Goal: Information Seeking & Learning: Compare options

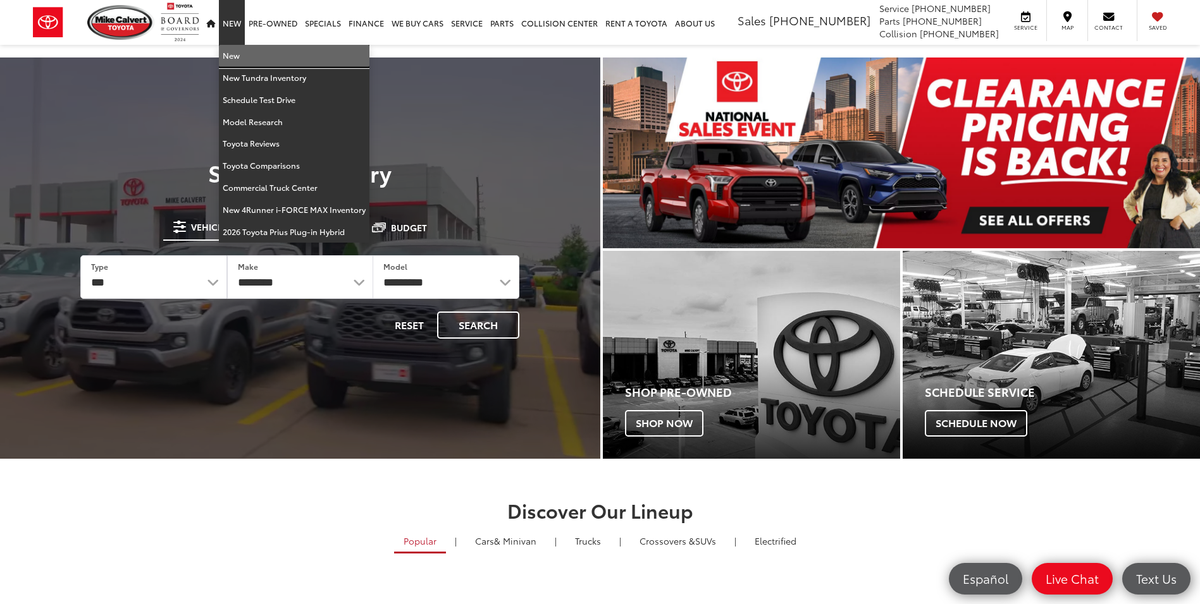
click at [259, 58] on link "New" at bounding box center [294, 56] width 150 height 22
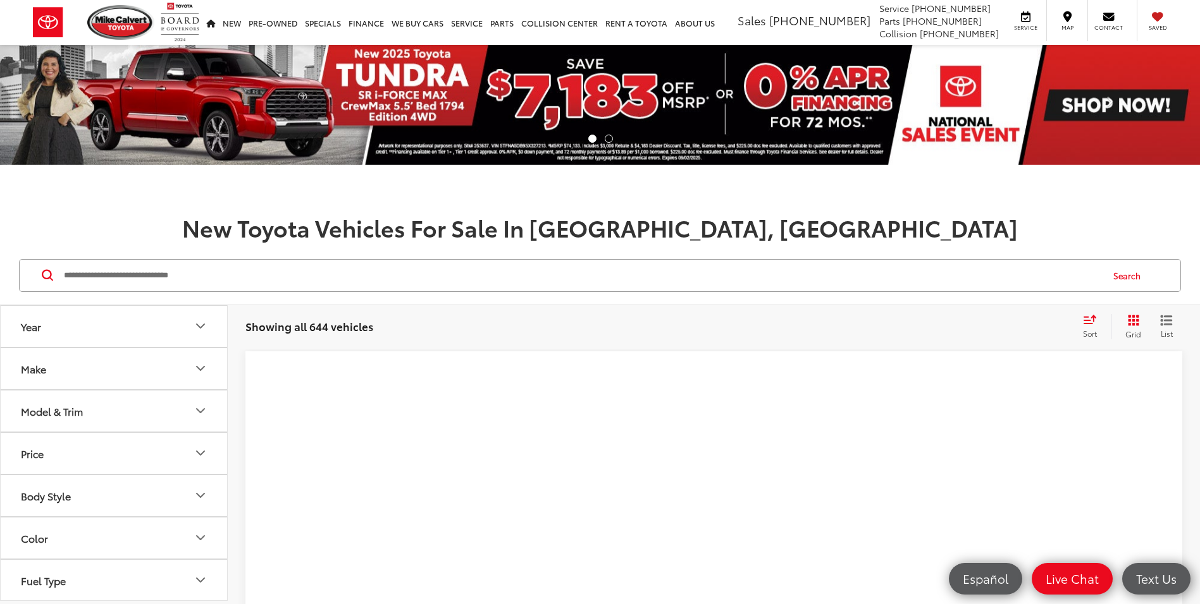
click at [464, 279] on input "Search by Make, Model, or Keyword" at bounding box center [582, 276] width 1038 height 30
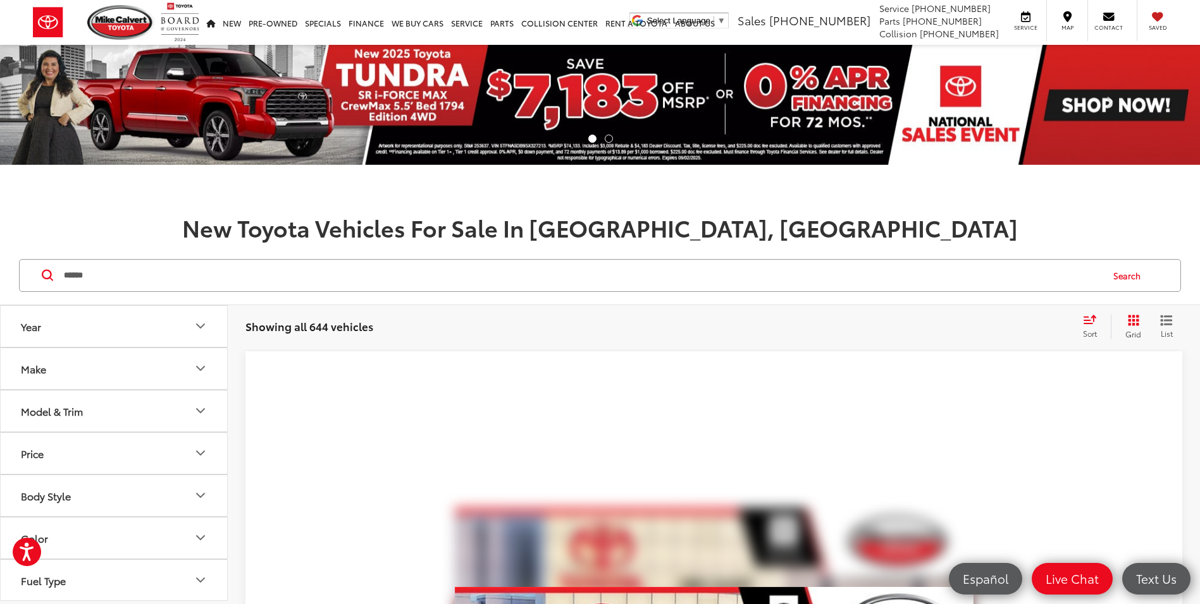
type input "******"
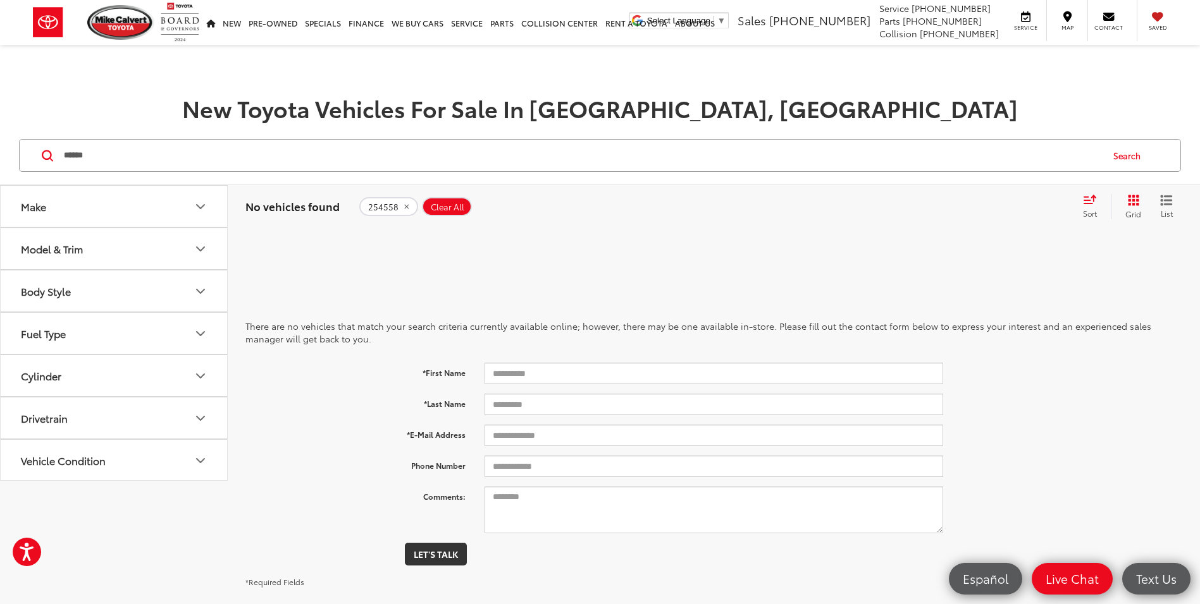
click at [103, 158] on input "******" at bounding box center [582, 155] width 1038 height 30
drag, startPoint x: 144, startPoint y: 163, endPoint x: 15, endPoint y: 139, distance: 131.7
click at [15, 139] on div "****** ****** Search" at bounding box center [600, 155] width 1174 height 33
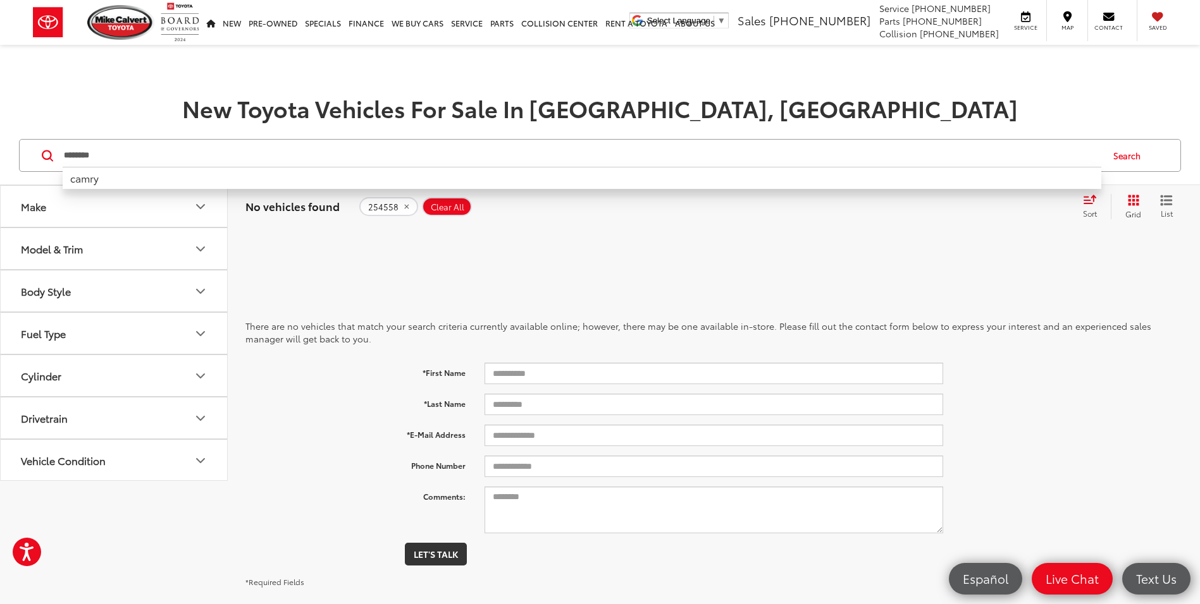
type input "********"
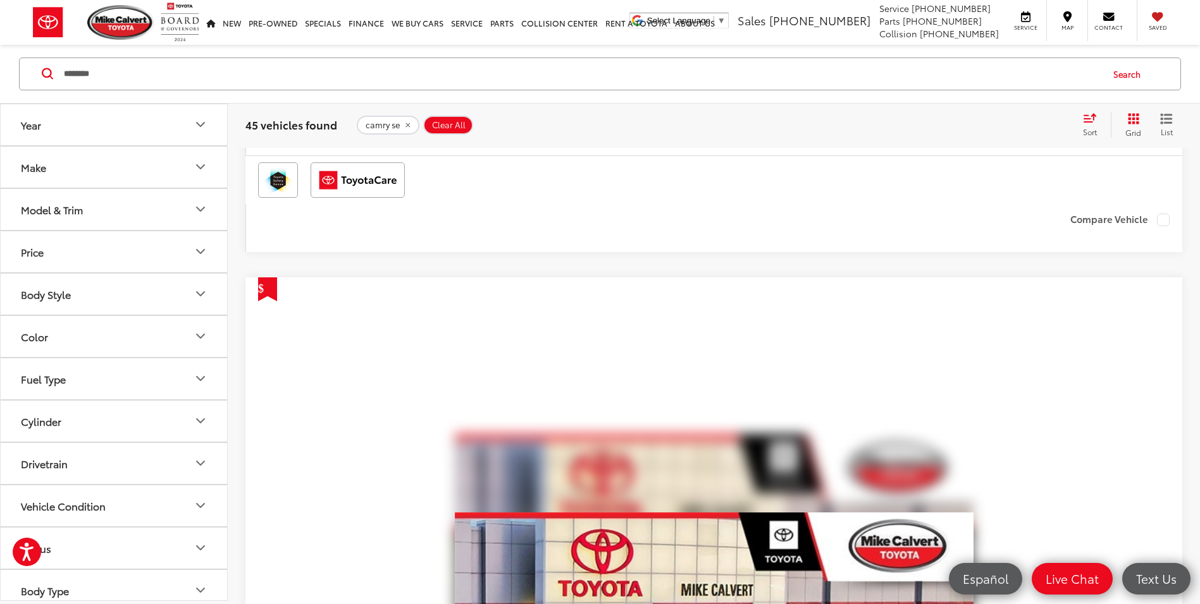
scroll to position [5438, 0]
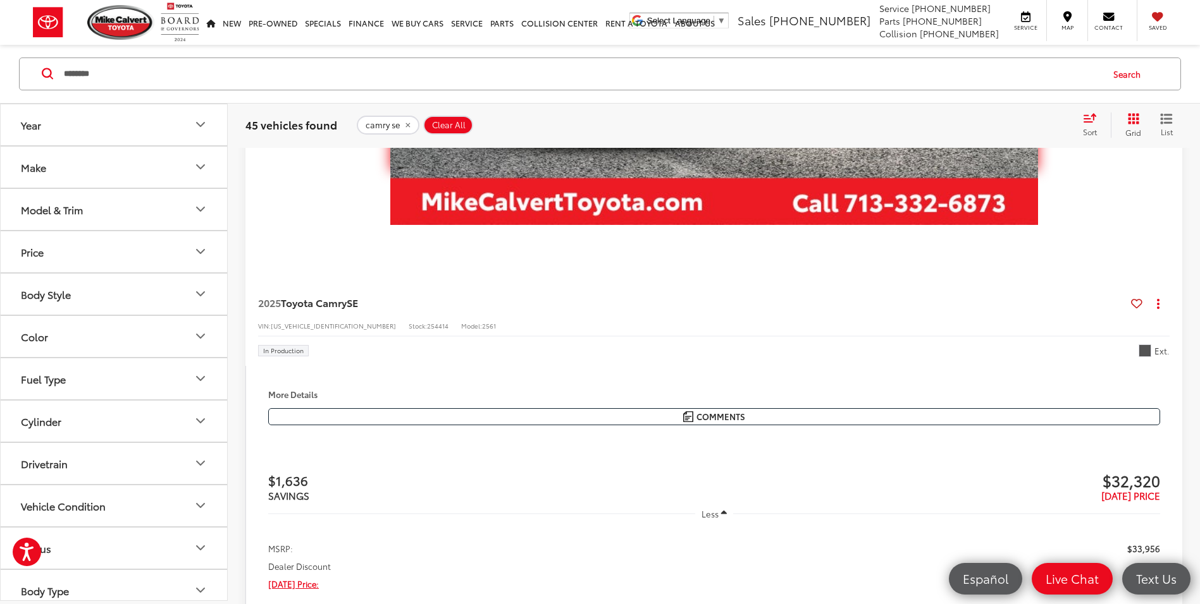
scroll to position [2162, 0]
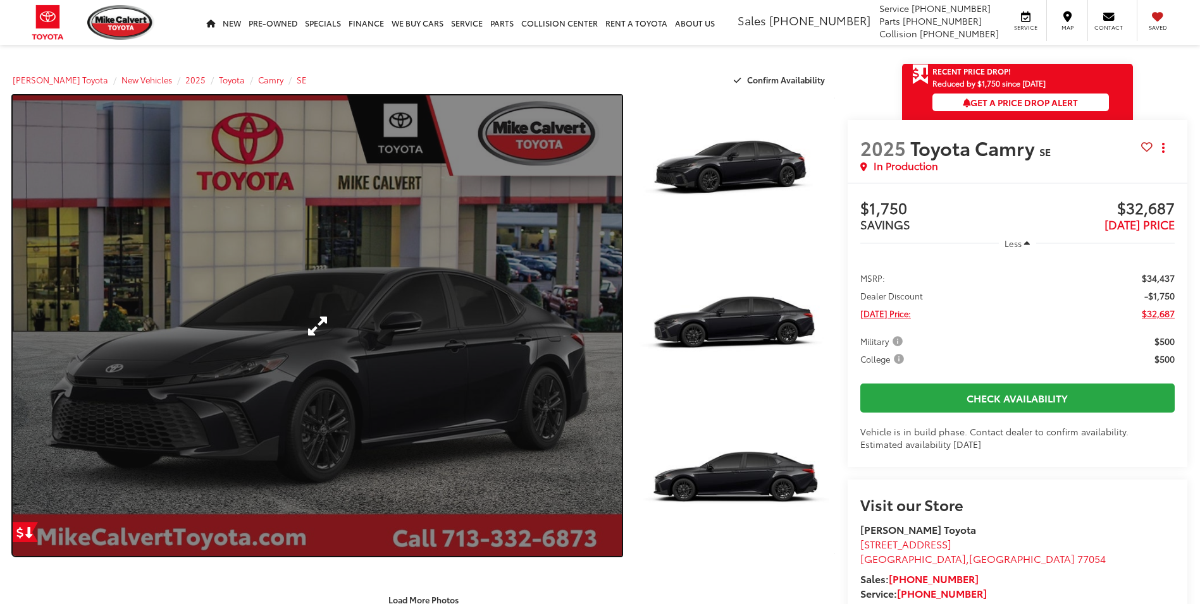
click at [383, 297] on link "Expand Photo 0" at bounding box center [317, 325] width 609 height 461
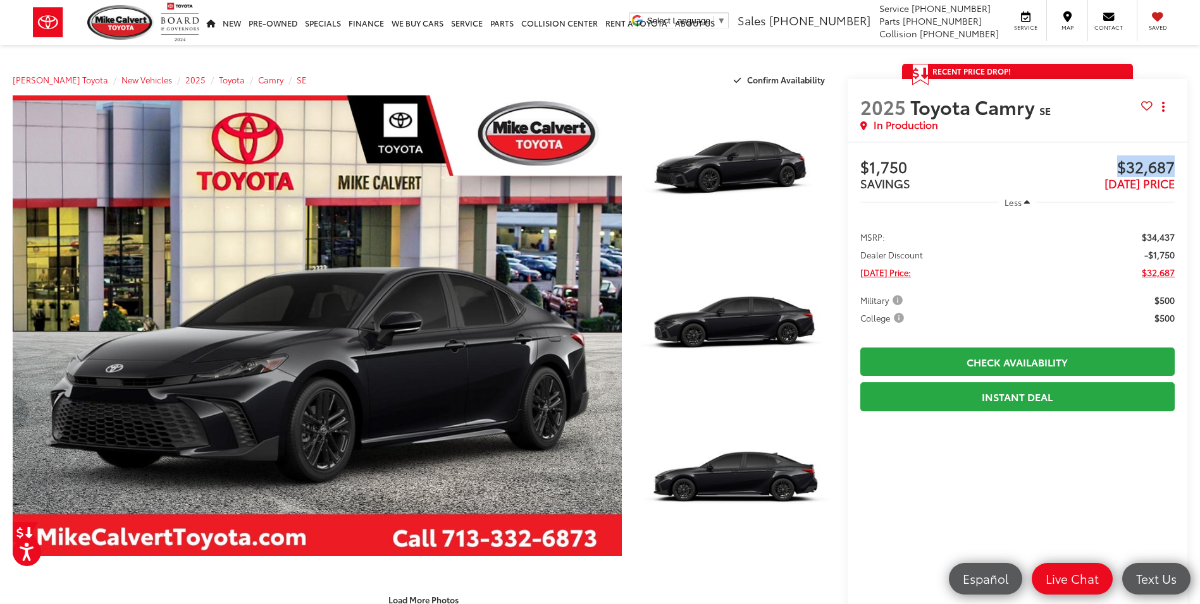
drag, startPoint x: 1179, startPoint y: 207, endPoint x: 1116, endPoint y: 166, distance: 75.1
click at [1116, 166] on div "Buy $1,750 SAVINGS $32,687 TODAY'S PRICE Less MSRP: $34,437 Dealer Discount -$1…" at bounding box center [1017, 497] width 340 height 710
drag, startPoint x: 1116, startPoint y: 166, endPoint x: 1122, endPoint y: 163, distance: 7.1
copy span "$32,687"
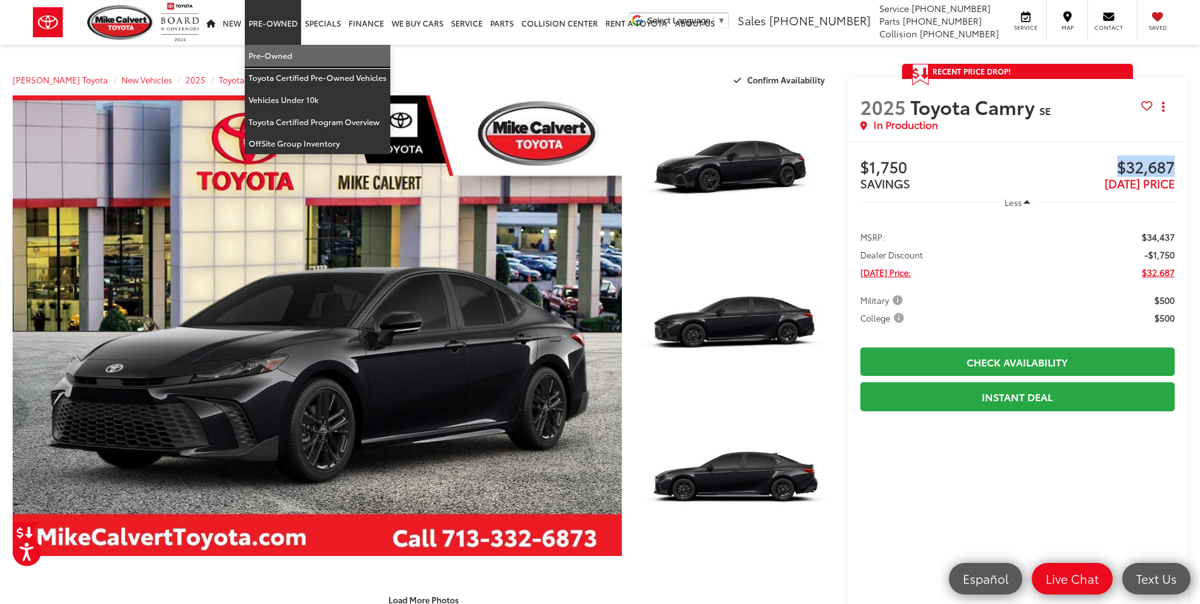
click at [286, 58] on link "Pre-Owned" at bounding box center [317, 56] width 145 height 22
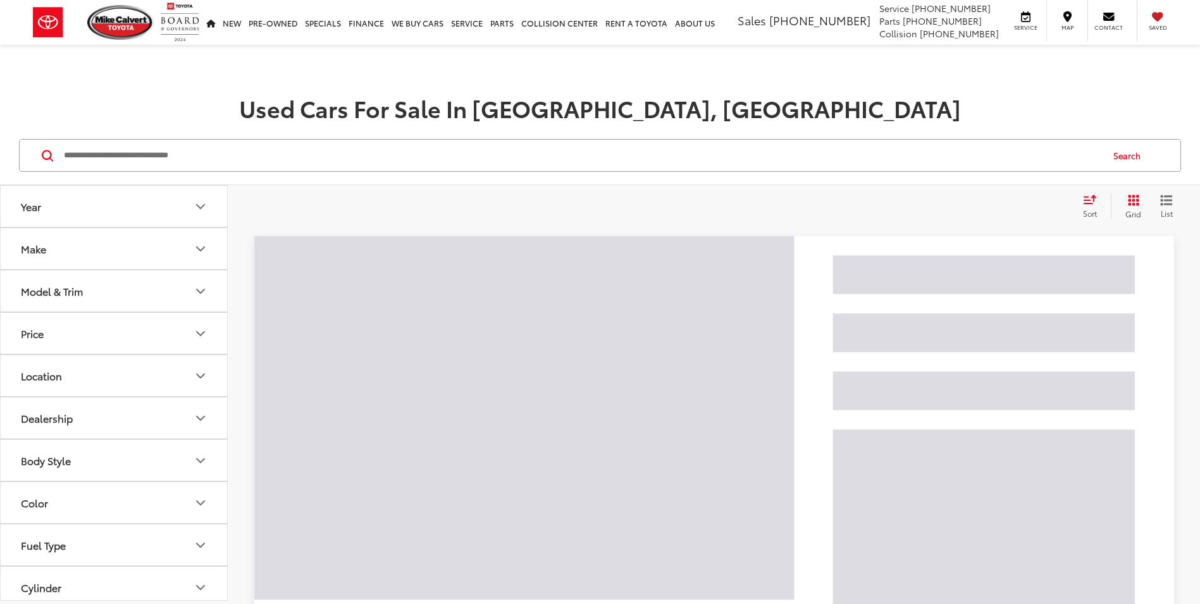
click at [130, 254] on button "Make" at bounding box center [115, 248] width 228 height 41
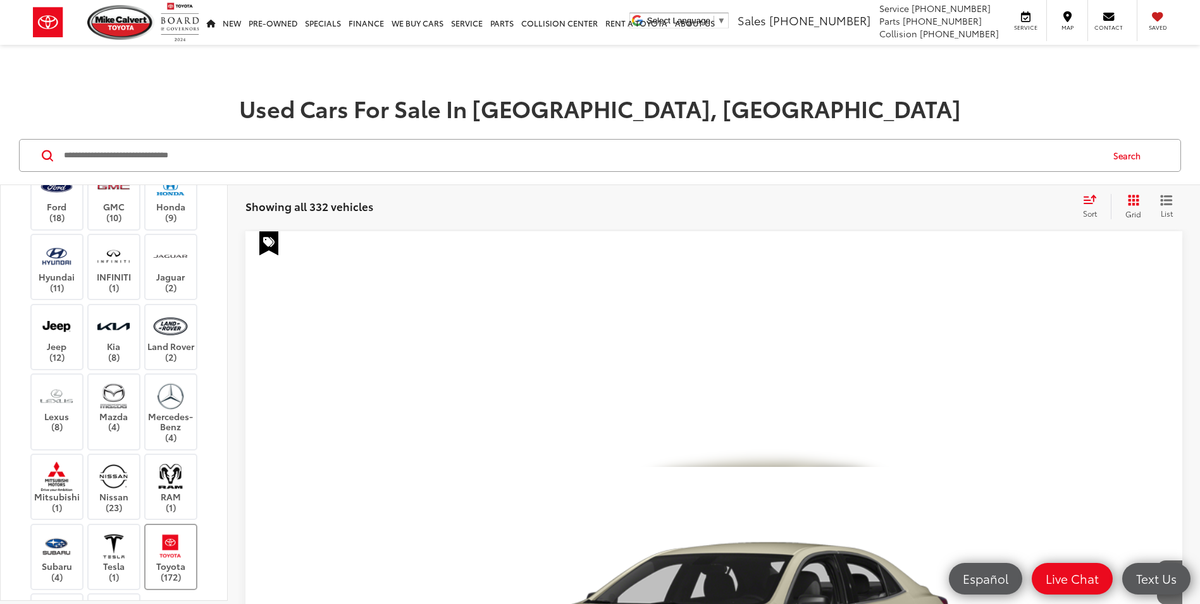
click at [172, 544] on img at bounding box center [170, 547] width 35 height 30
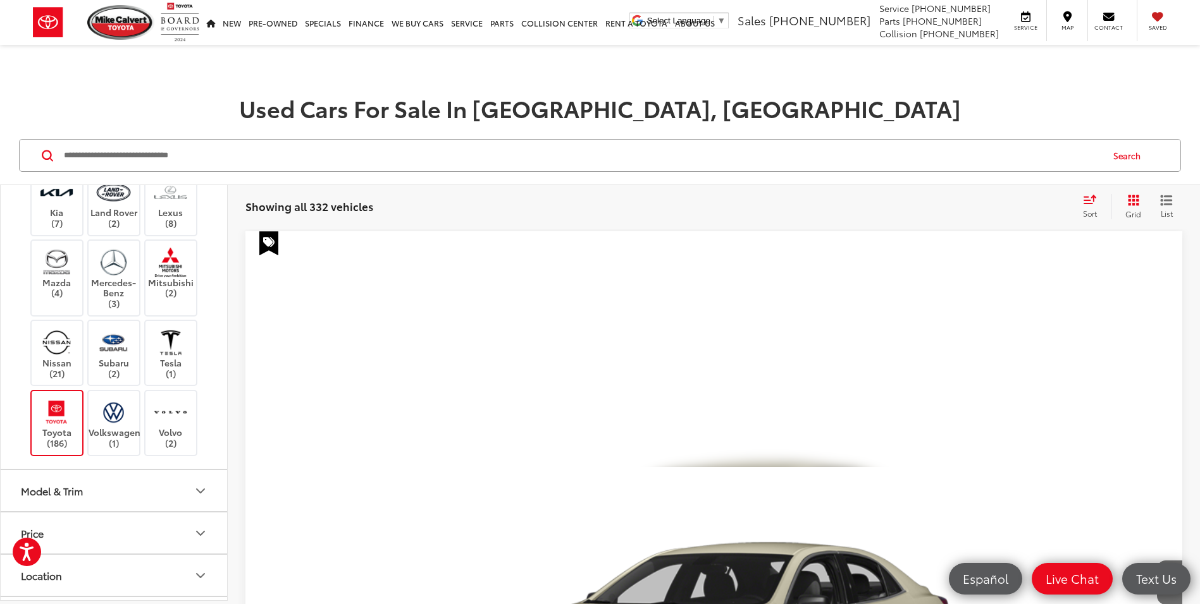
scroll to position [499, 0]
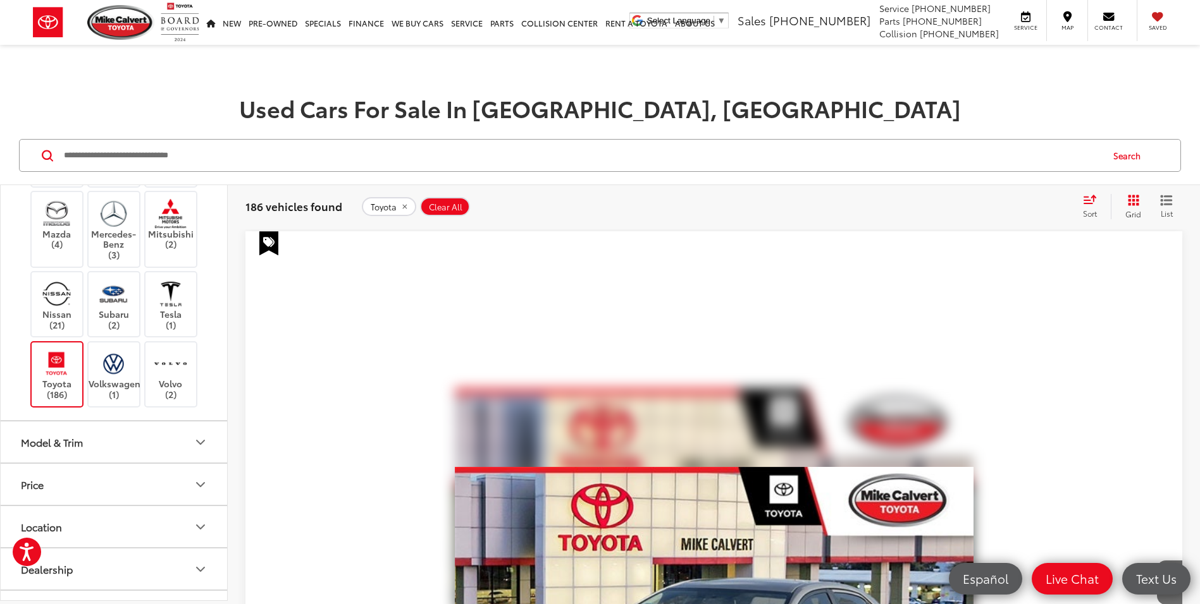
click at [118, 491] on button "Price" at bounding box center [115, 484] width 228 height 41
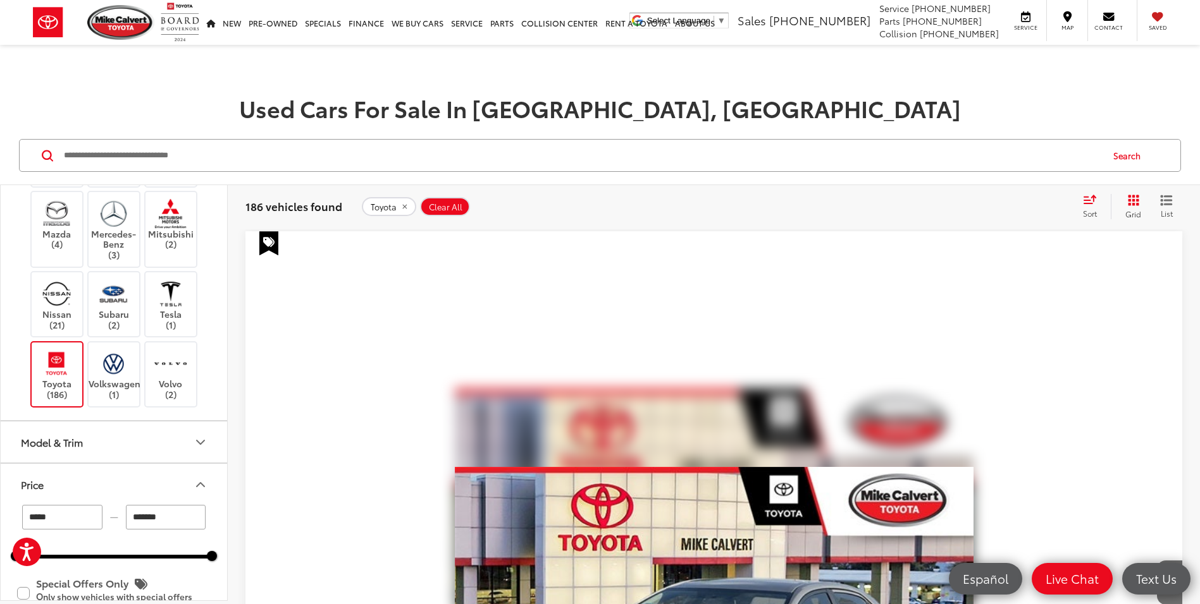
click at [120, 491] on button "Price" at bounding box center [115, 484] width 228 height 41
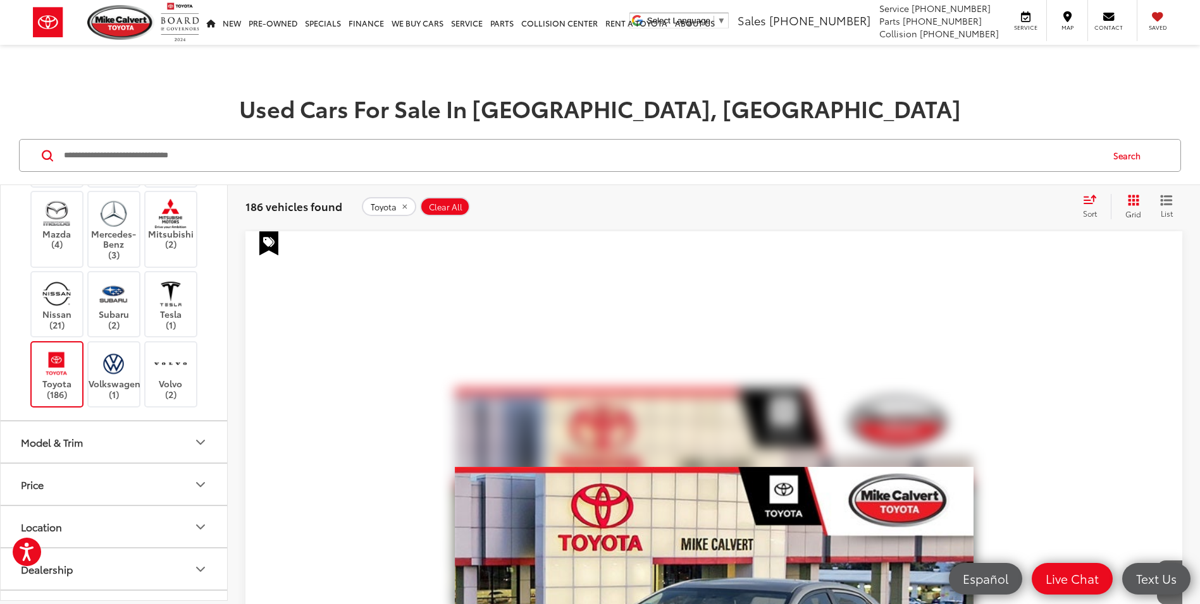
click at [124, 444] on button "Model & Trim" at bounding box center [115, 442] width 228 height 41
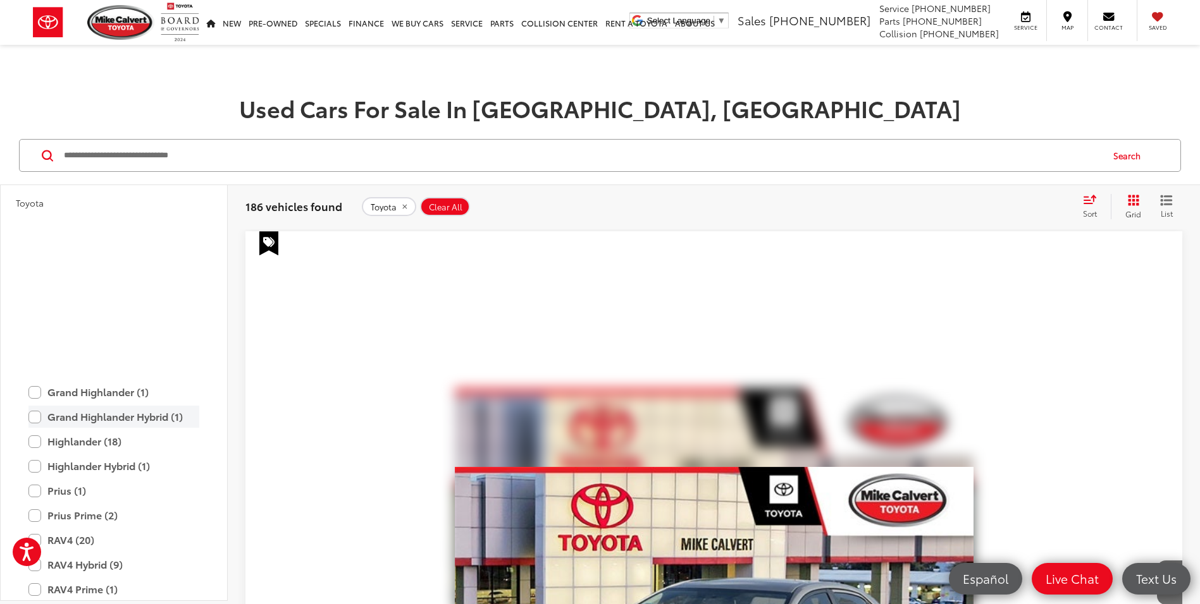
scroll to position [752, 0]
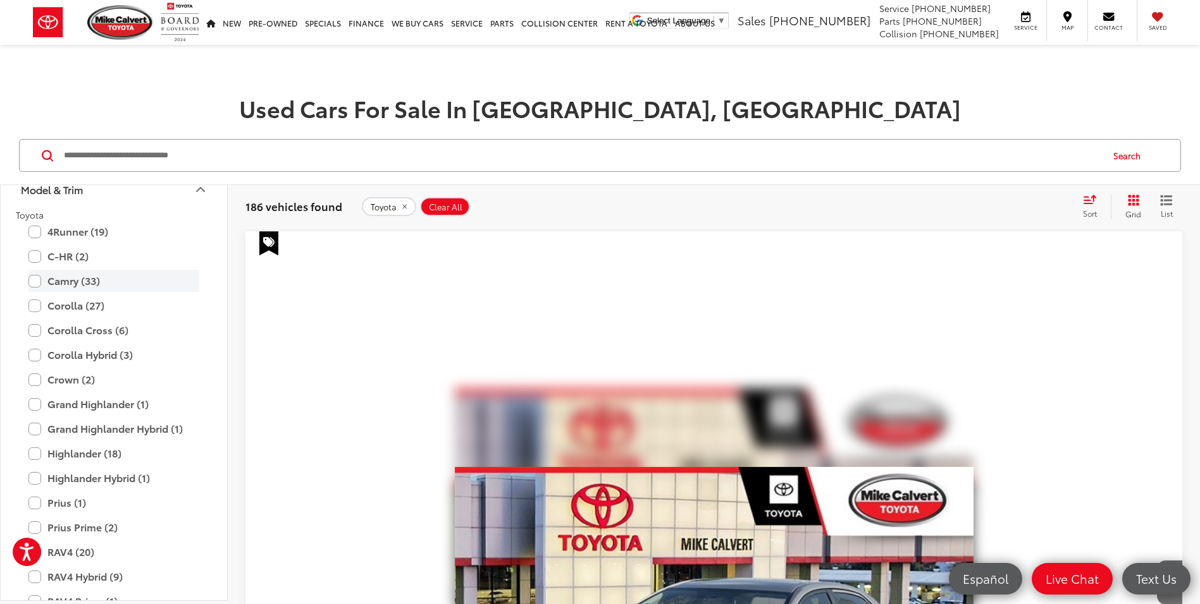
click at [31, 281] on label "Camry (33)" at bounding box center [113, 281] width 171 height 22
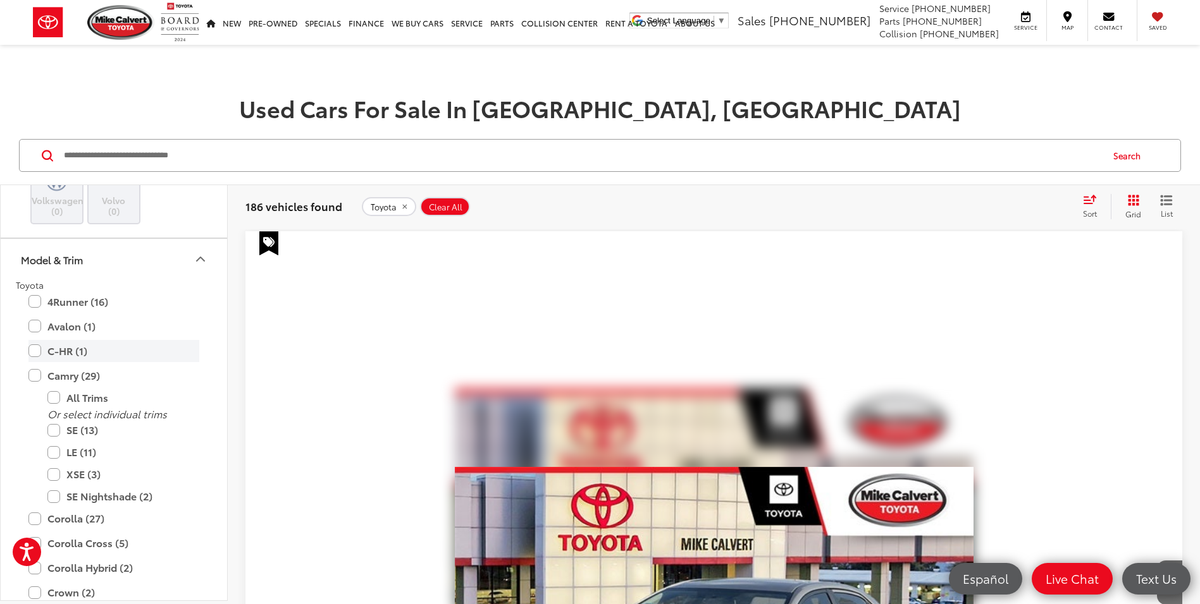
scroll to position [822, 0]
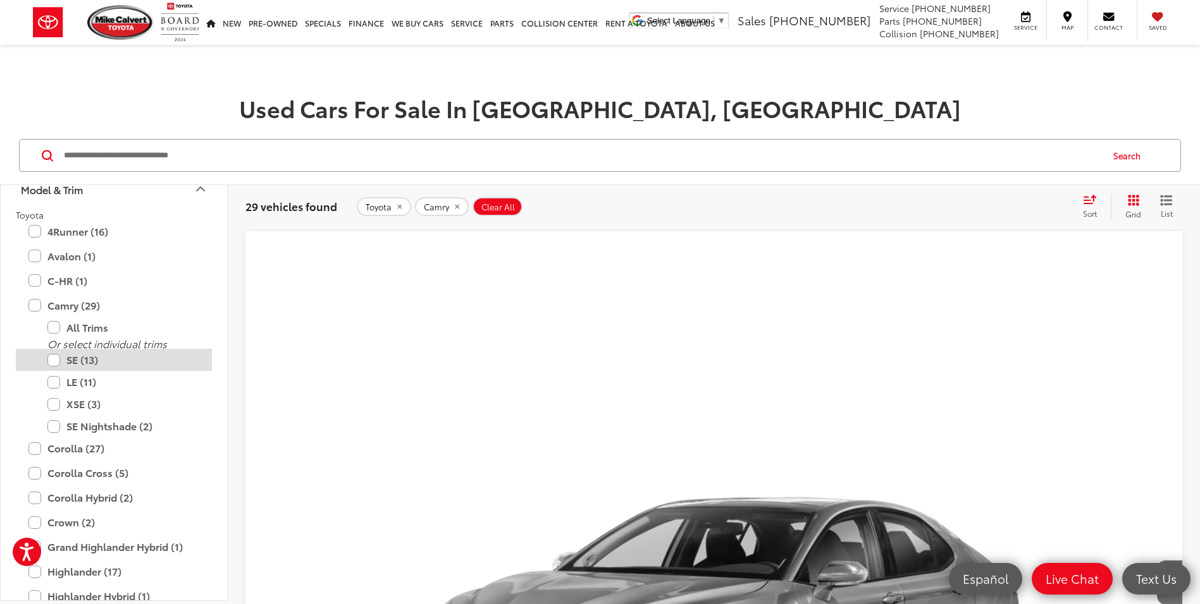
click at [55, 360] on label "SE (13)" at bounding box center [123, 360] width 152 height 22
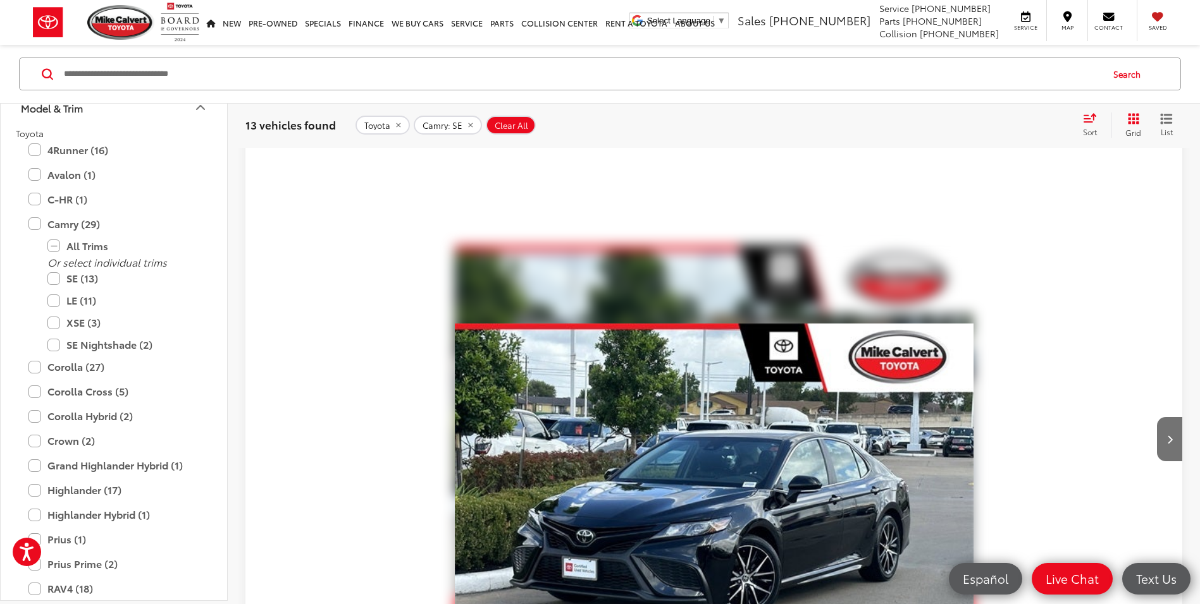
scroll to position [5311, 0]
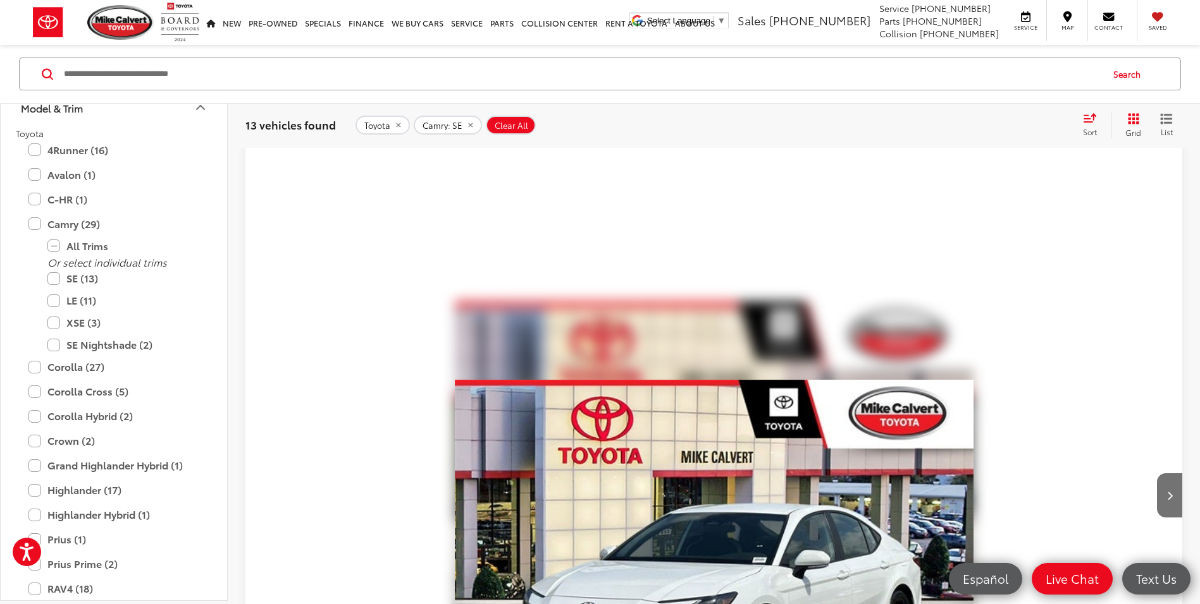
scroll to position [82, 0]
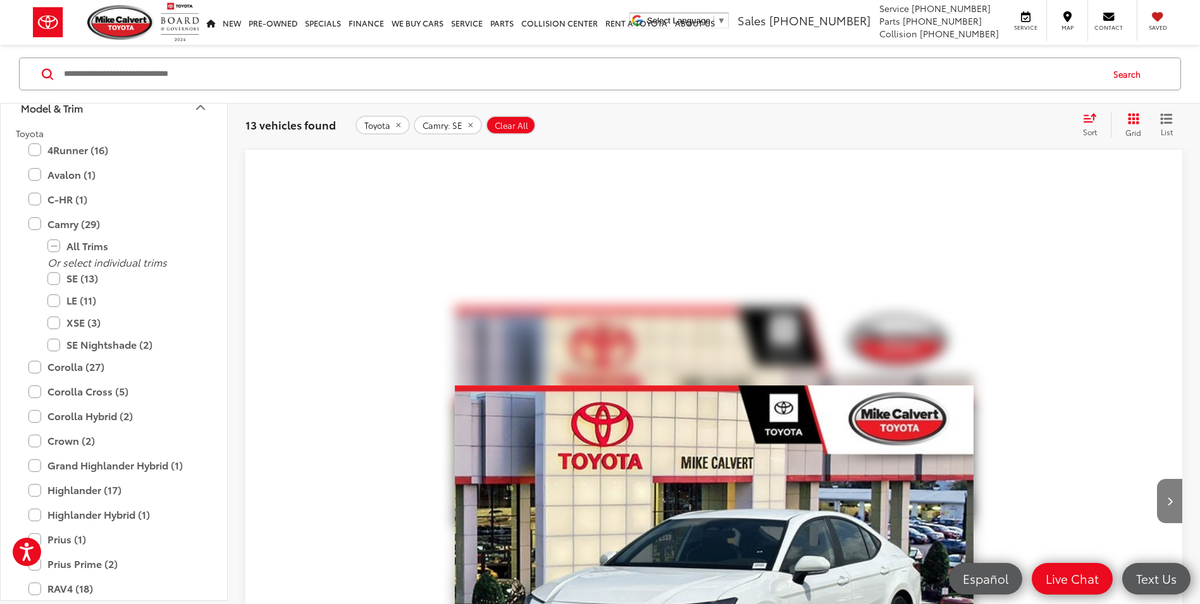
click at [1167, 497] on icon "Next image" at bounding box center [1170, 501] width 6 height 9
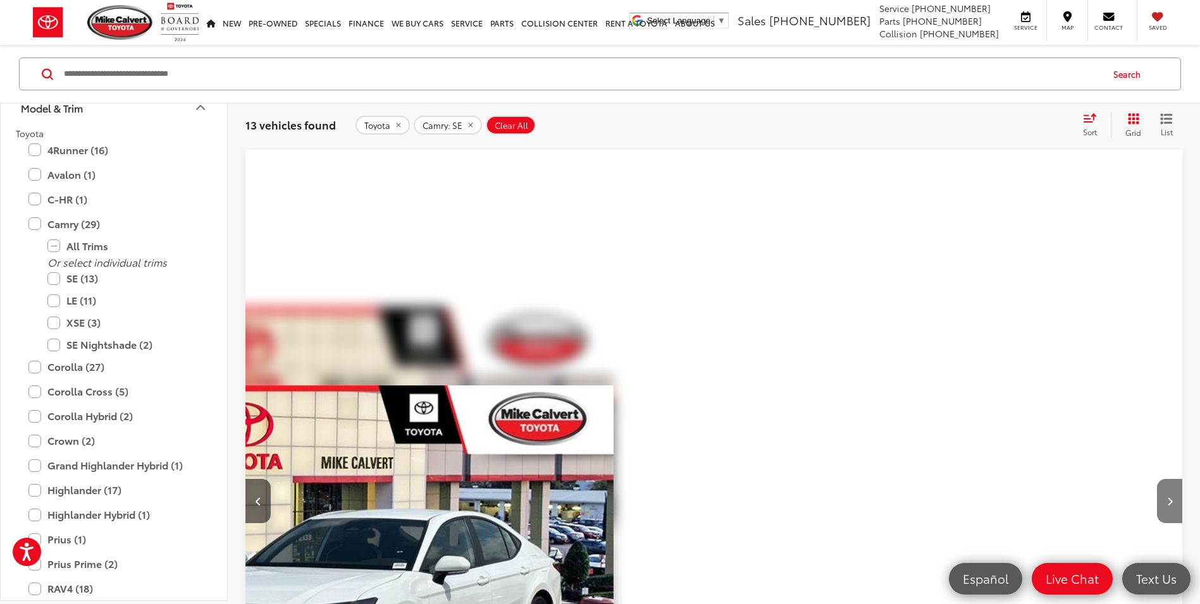
scroll to position [0, 374]
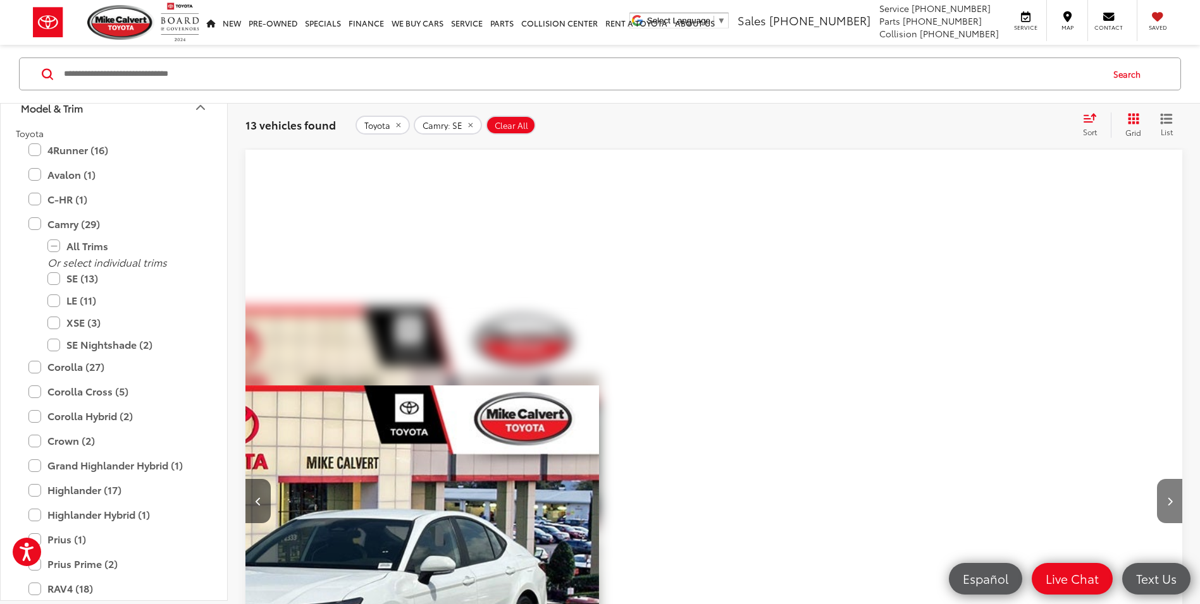
click at [1157, 479] on button "Next image" at bounding box center [1169, 501] width 25 height 44
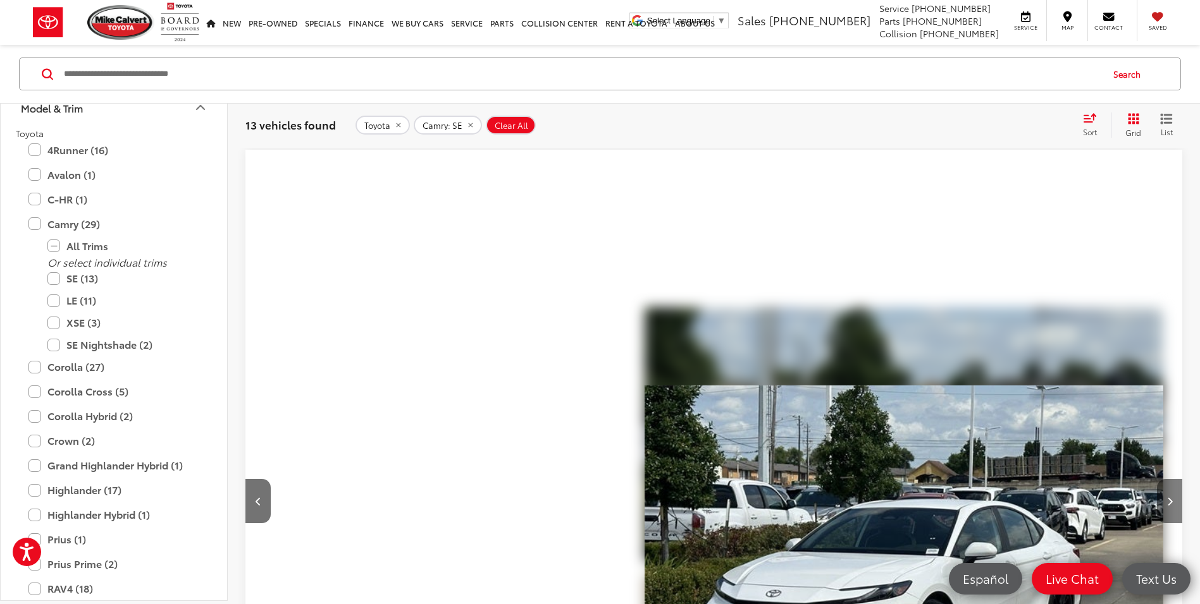
click at [1157, 479] on button "Next image" at bounding box center [1169, 501] width 25 height 44
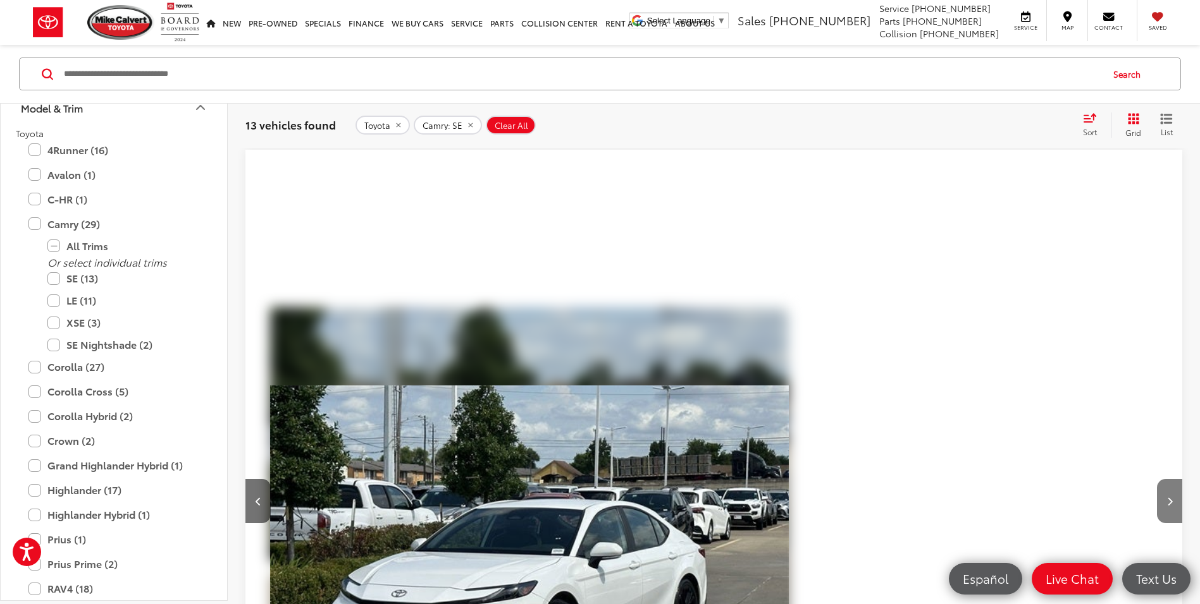
click at [1157, 479] on button "Next image" at bounding box center [1169, 501] width 25 height 44
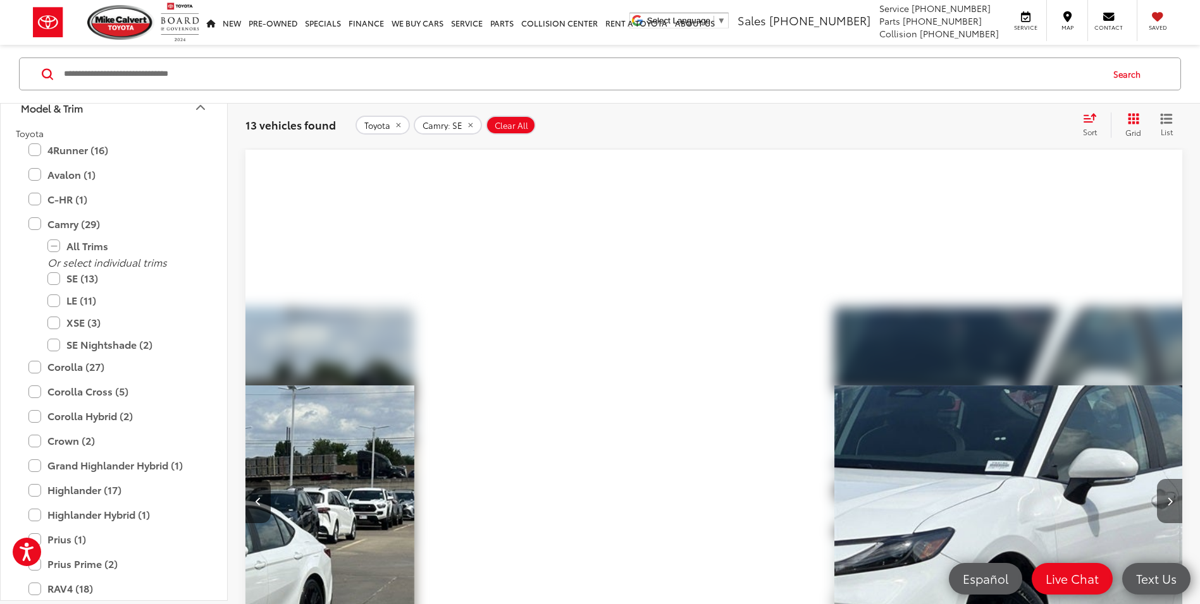
click at [1157, 479] on button "Next image" at bounding box center [1169, 501] width 25 height 44
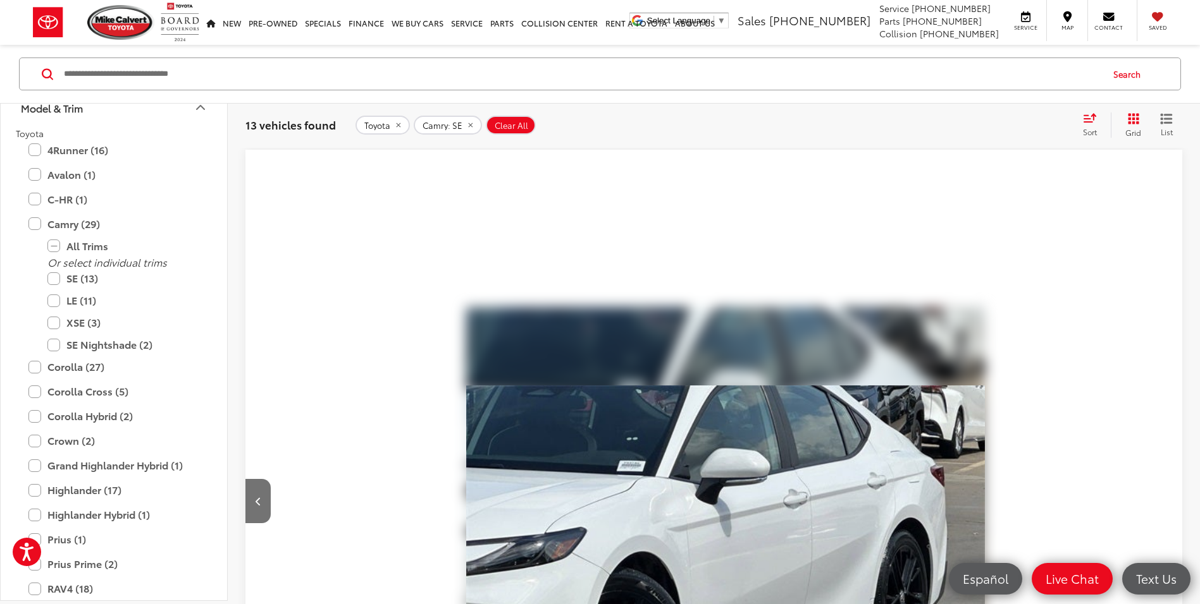
scroll to position [0, 1872]
